Goal: Task Accomplishment & Management: Manage account settings

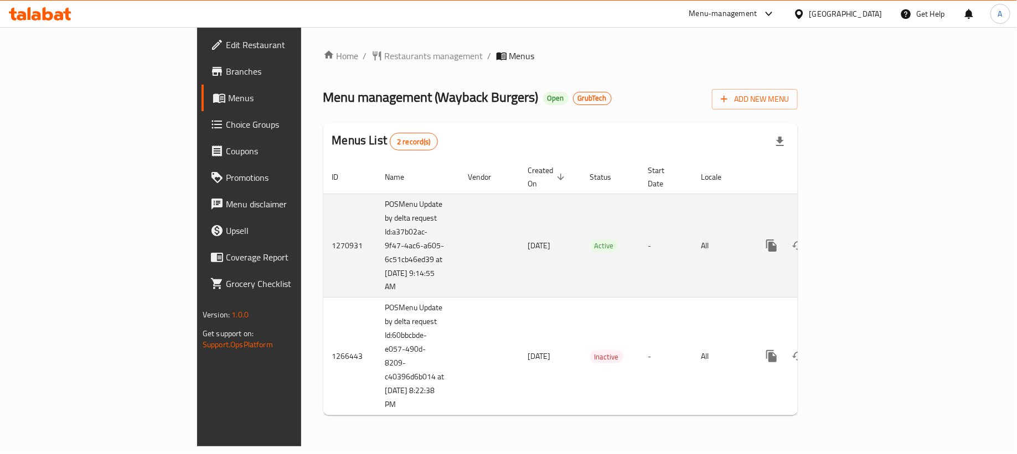
click at [856, 241] on icon "enhanced table" at bounding box center [851, 246] width 10 height 10
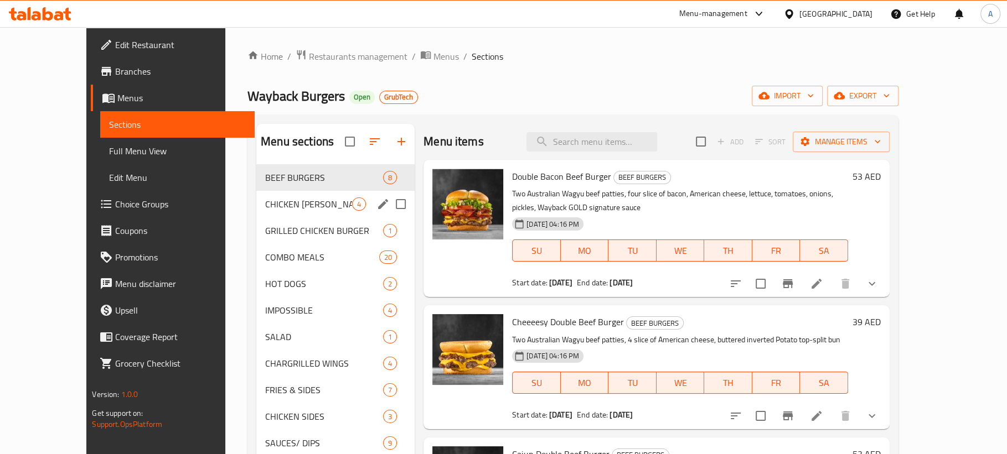
click at [256, 211] on div "CHICKEN [PERSON_NAME] 4" at bounding box center [335, 204] width 158 height 27
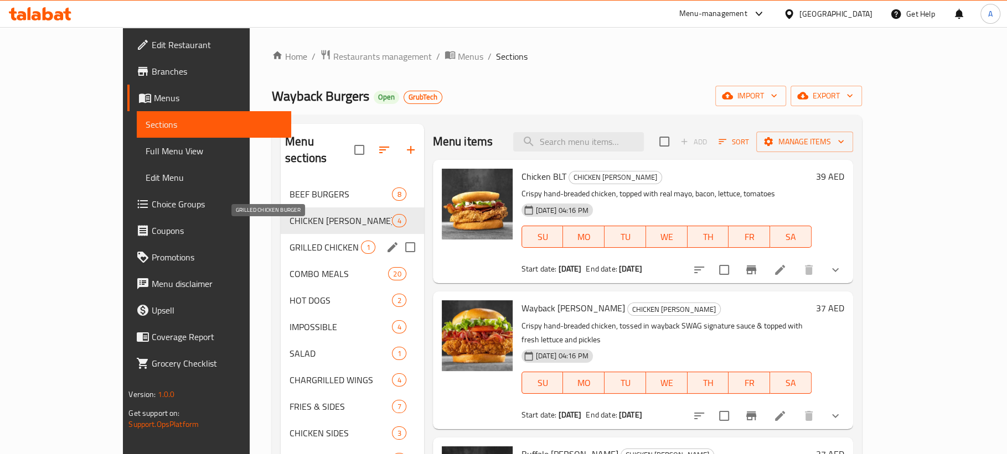
click at [289, 241] on span "GRILLED CHICKEN BURGER" at bounding box center [324, 247] width 71 height 13
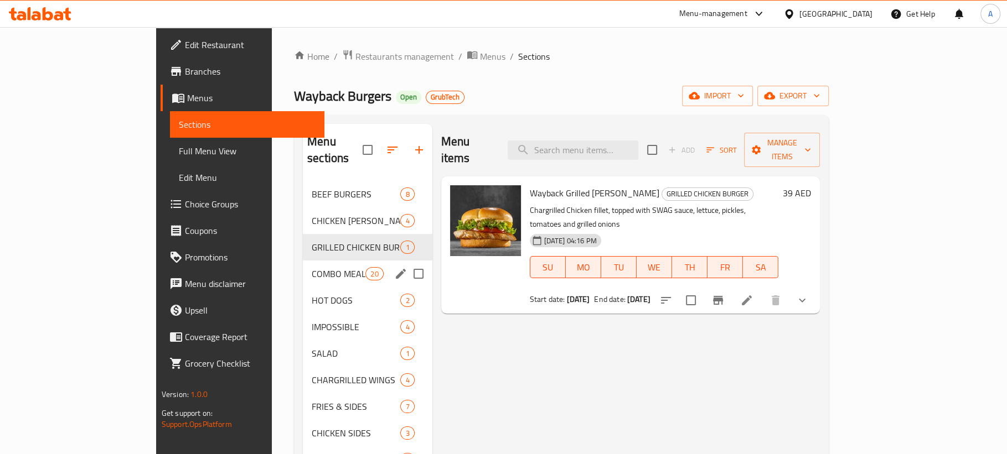
click at [303, 264] on div "COMBO MEALS 20" at bounding box center [368, 274] width 130 height 27
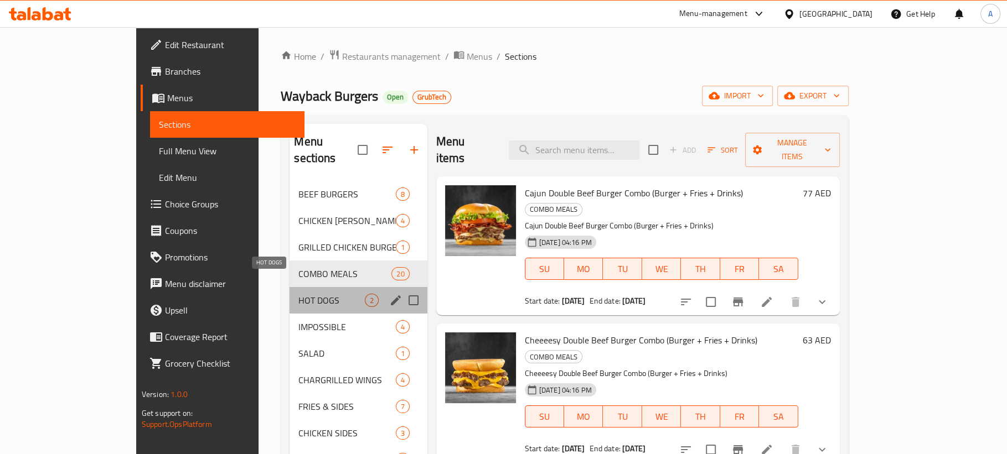
drag, startPoint x: 246, startPoint y: 282, endPoint x: 249, endPoint y: 273, distance: 9.3
click at [298, 294] on span "HOT DOGS" at bounding box center [331, 300] width 66 height 13
